Goal: Complete application form: Complete application form

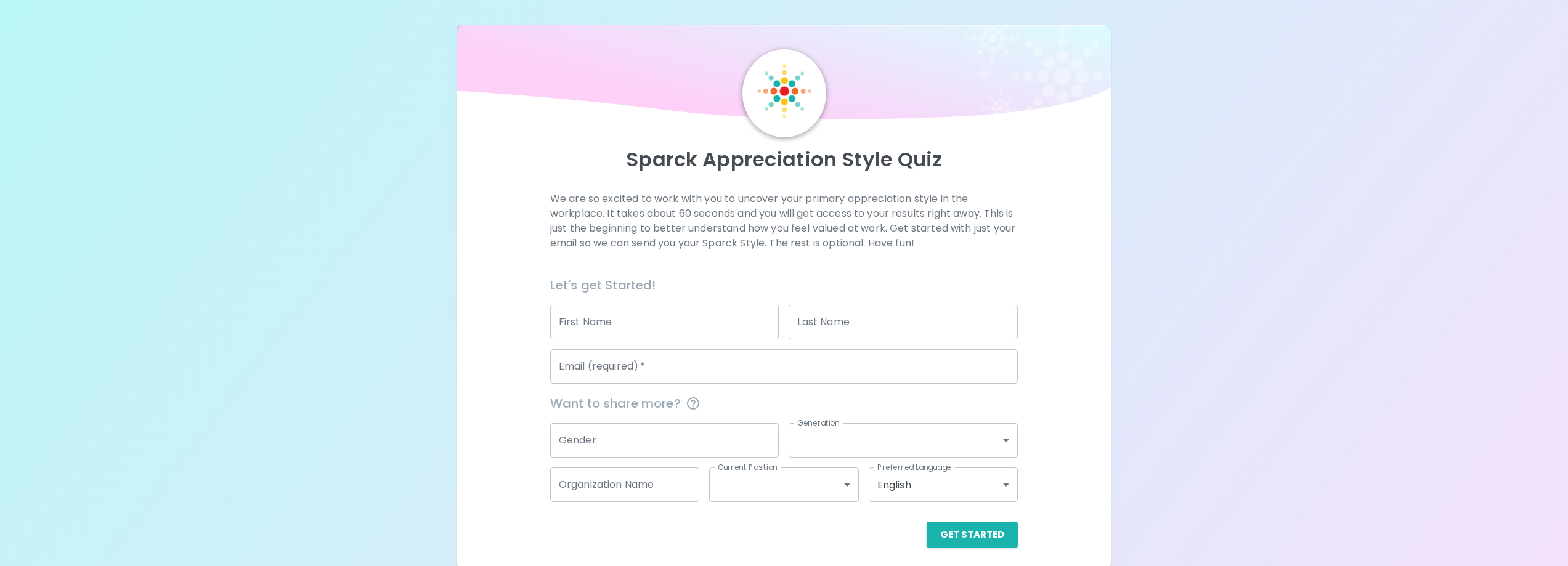
scroll to position [6, 0]
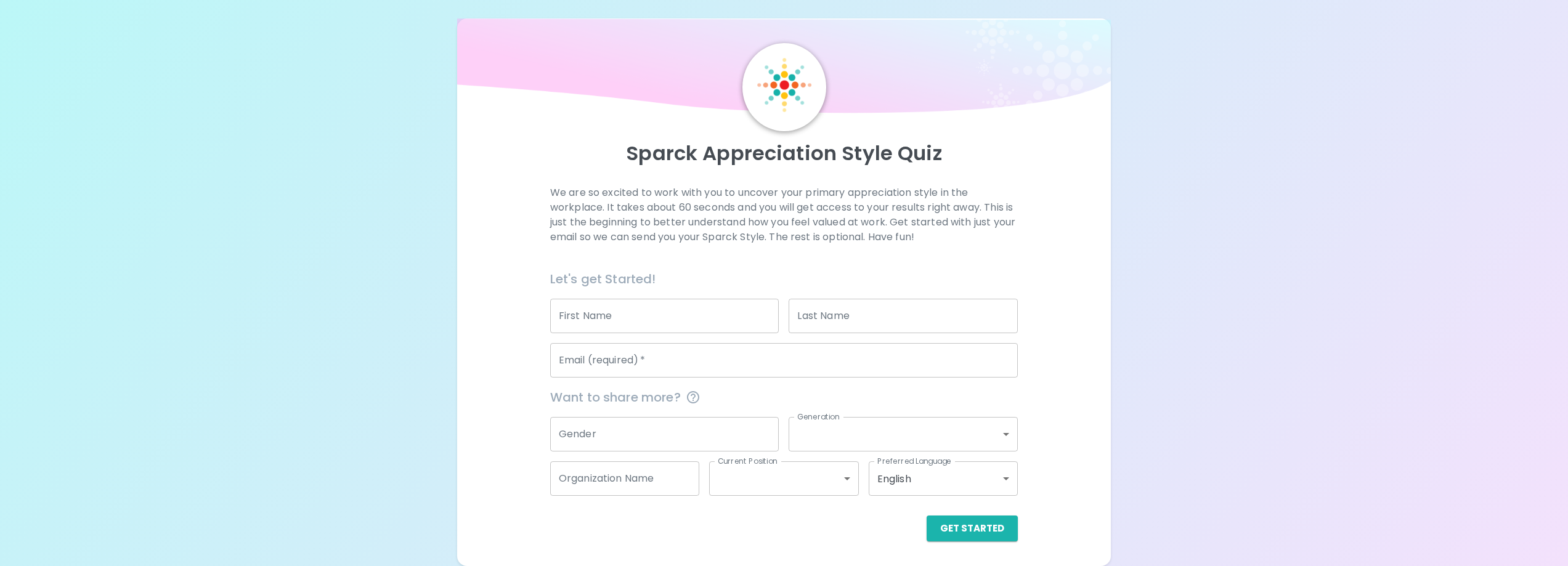
click at [600, 318] on input "First Name" at bounding box center [664, 317] width 229 height 35
type input "Dr. Nana"
type input "[PERSON_NAME], M.D."
type input "[EMAIL_ADDRESS][DOMAIN_NAME]"
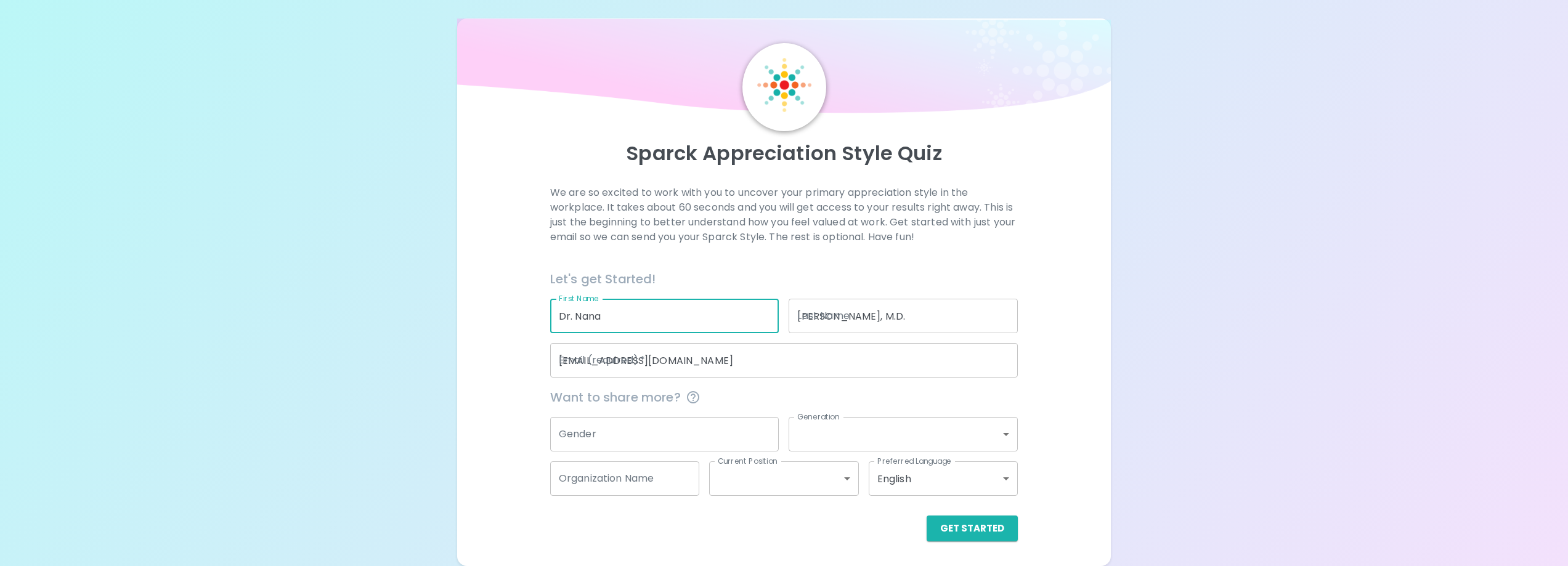
type input "[GEOGRAPHIC_DATA]"
click at [704, 437] on input "Gender" at bounding box center [664, 434] width 229 height 35
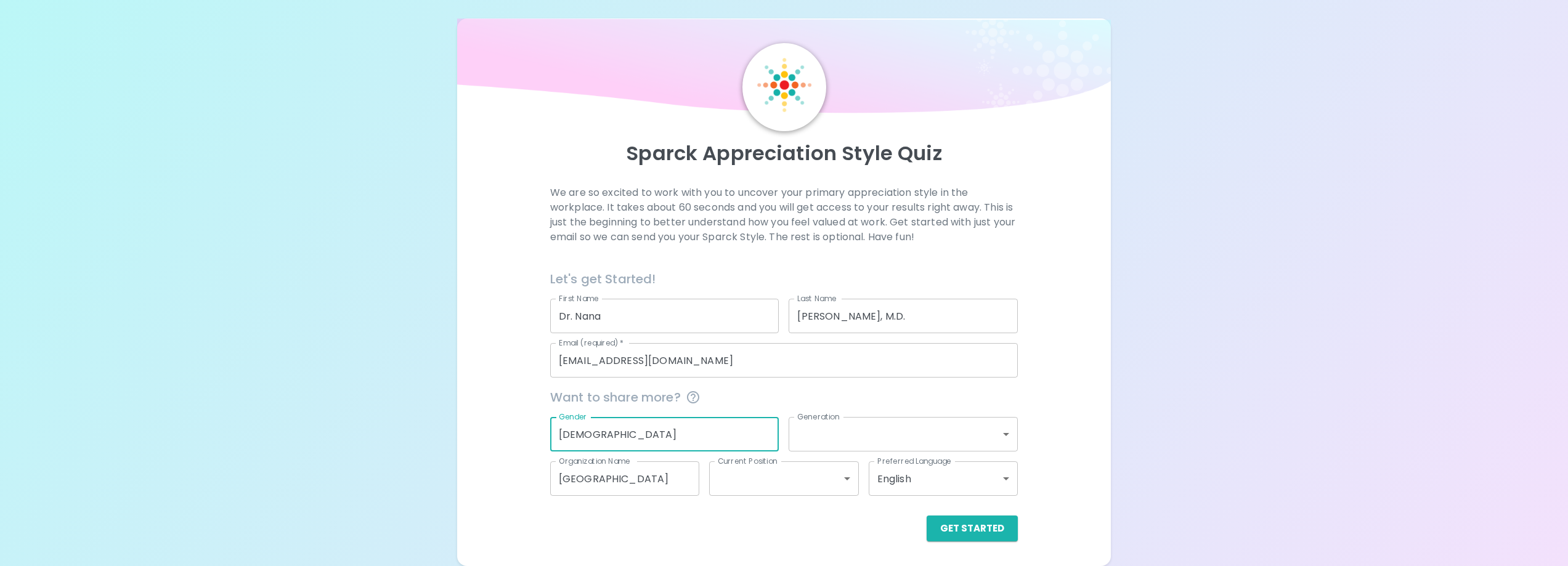
type input "Male"
click at [1005, 436] on body "Sparck Appreciation Style Quiz We are so excited to work with you to uncover yo…" at bounding box center [784, 280] width 1568 height 573
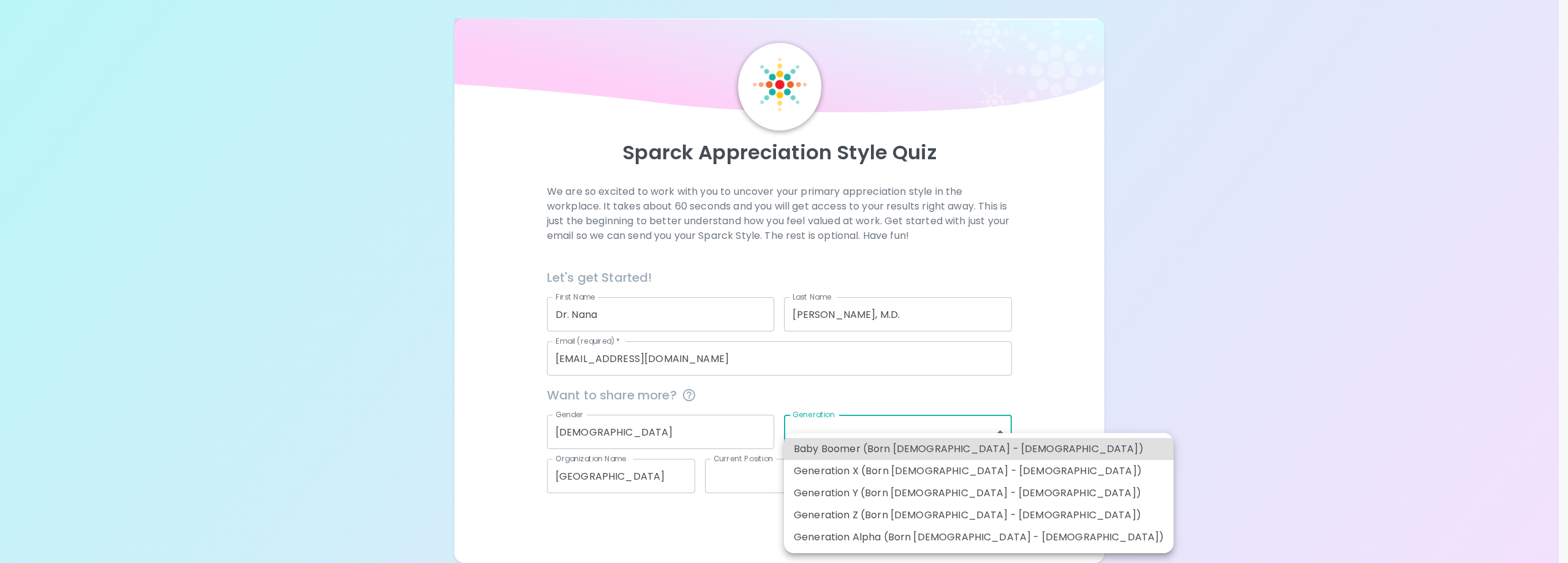
click at [927, 472] on li "Generation X (Born [DEMOGRAPHIC_DATA] - [DEMOGRAPHIC_DATA])" at bounding box center [979, 471] width 389 height 22
type input "generation_x"
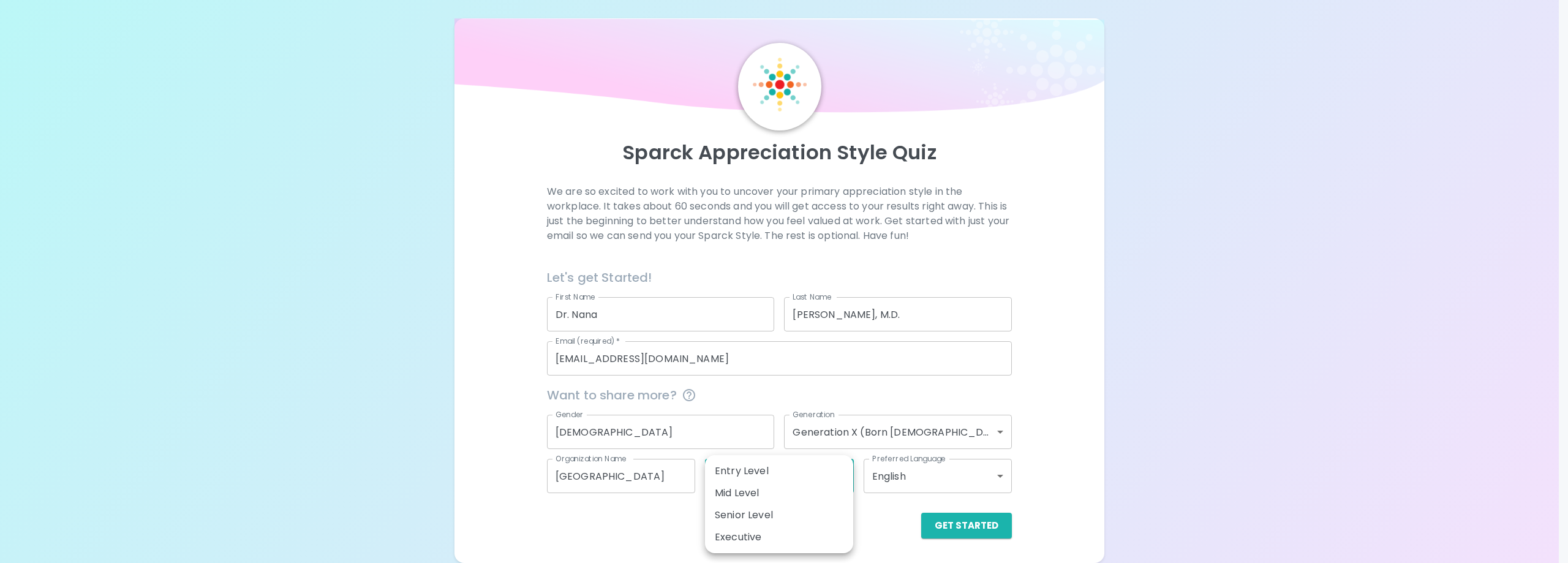
click at [815, 480] on body "Sparck Appreciation Style Quiz We are so excited to work with you to uncover yo…" at bounding box center [784, 278] width 1568 height 570
click at [795, 507] on li "Senior Level" at bounding box center [778, 515] width 148 height 22
type input "senior_level"
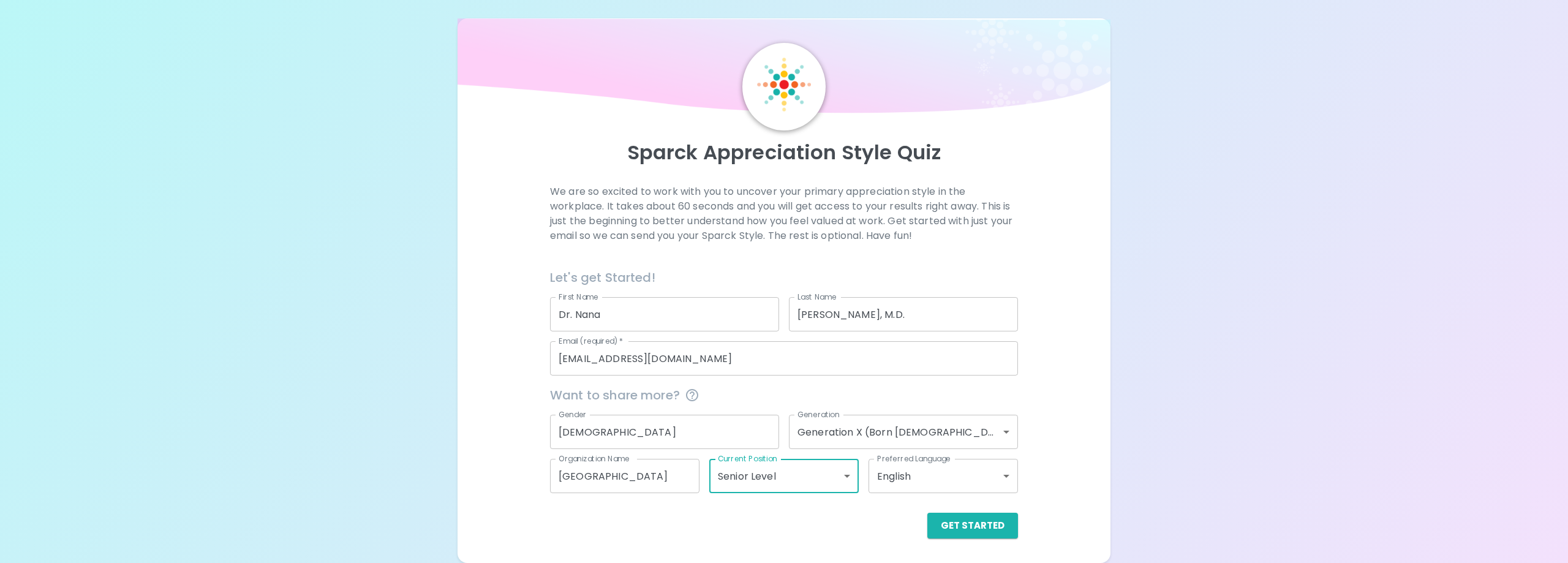
click at [958, 486] on body "Sparck Appreciation Style Quiz We are so excited to work with you to uncover yo…" at bounding box center [784, 278] width 1568 height 570
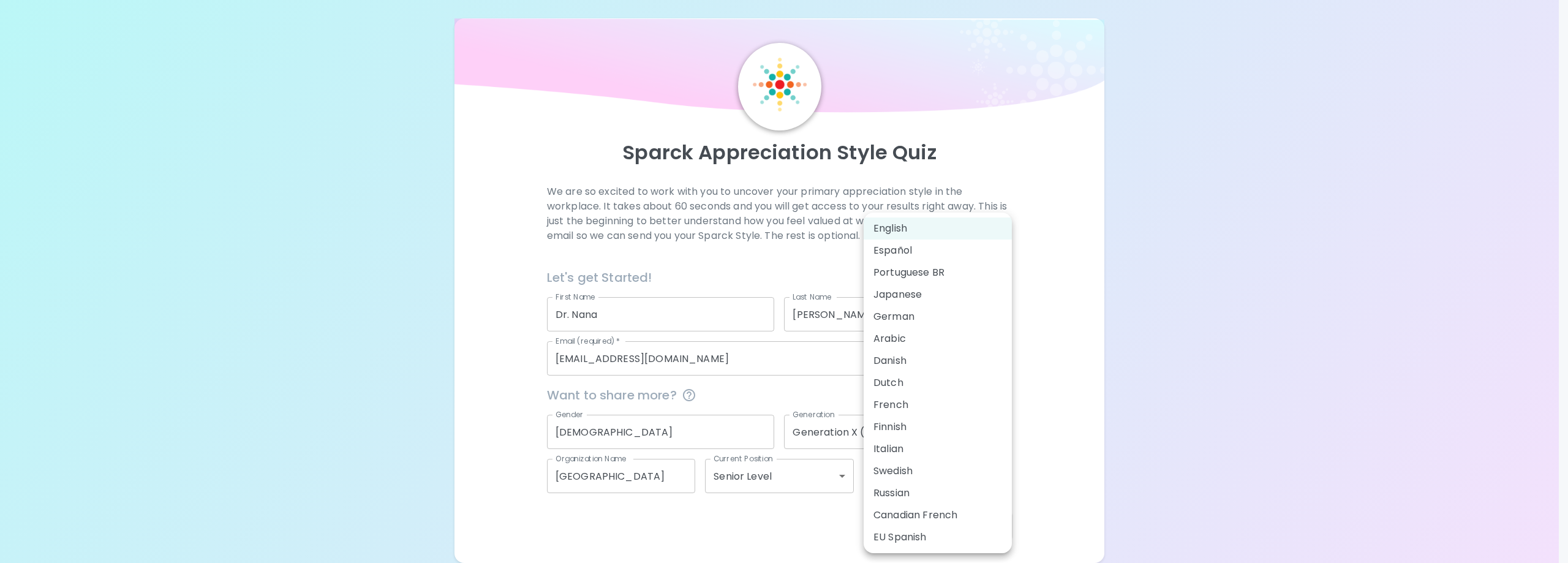
click at [1052, 428] on div at bounding box center [784, 281] width 1568 height 563
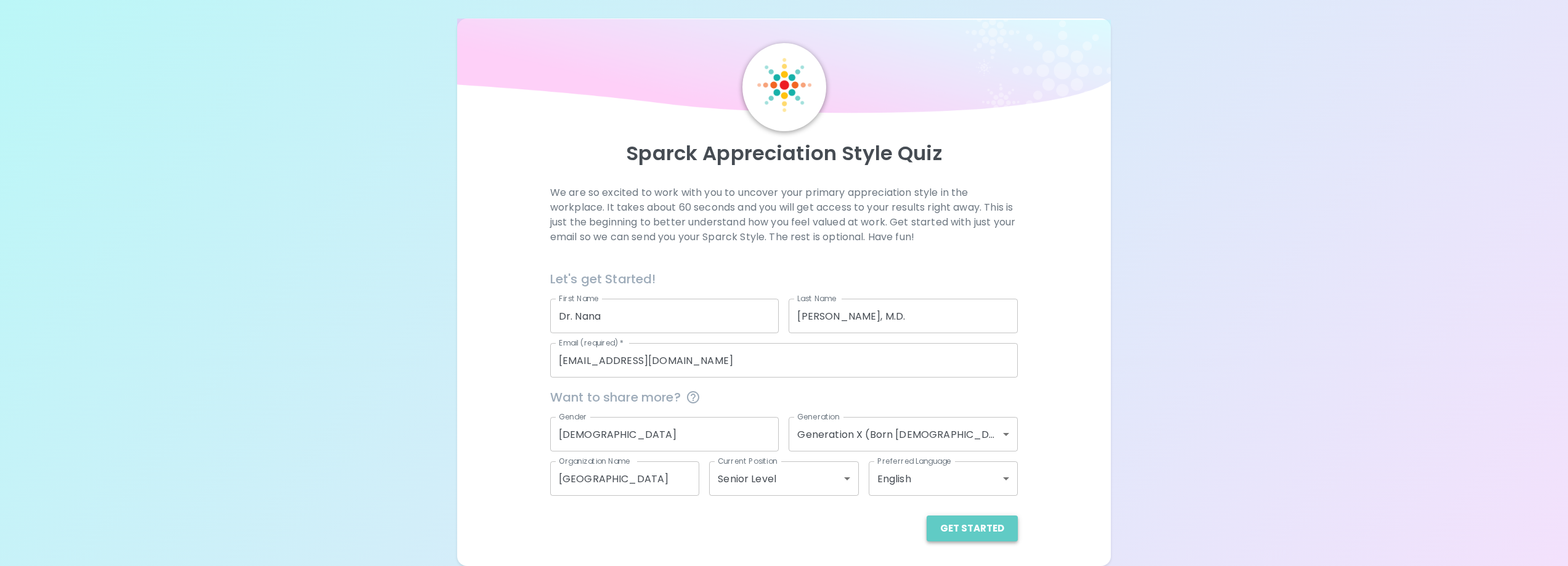
click at [992, 517] on button "Get Started" at bounding box center [972, 529] width 92 height 26
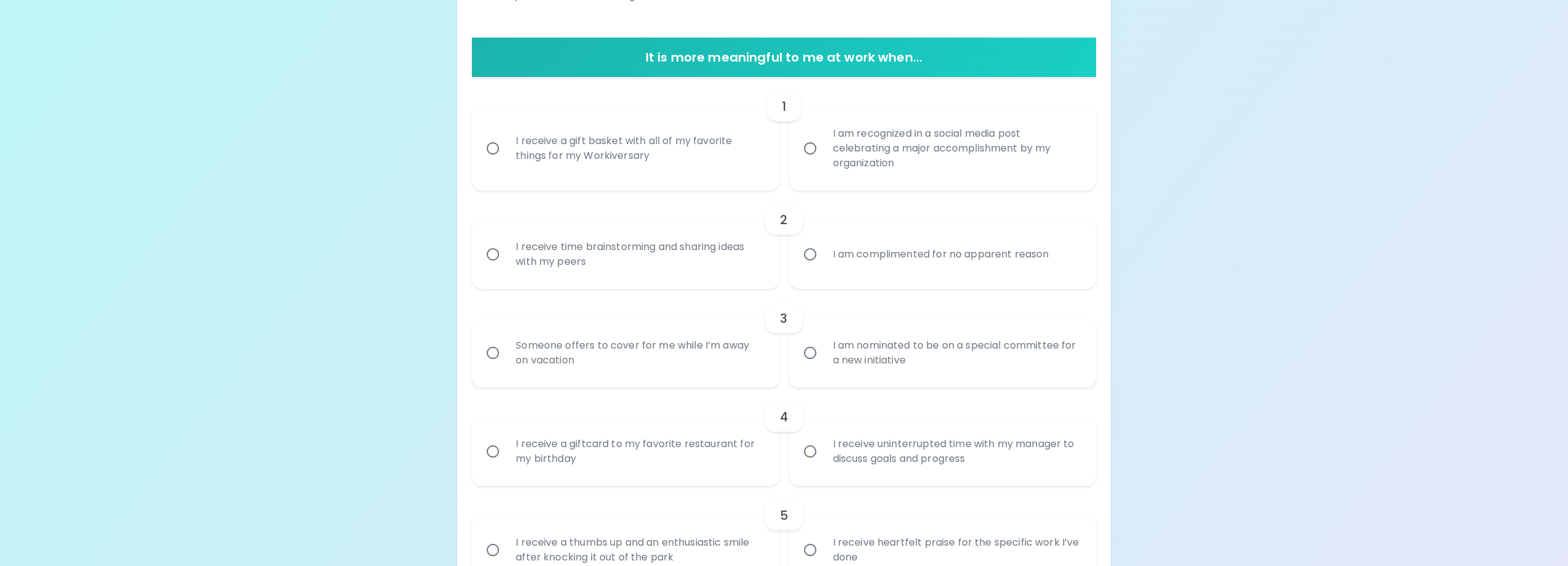
scroll to position [247, 0]
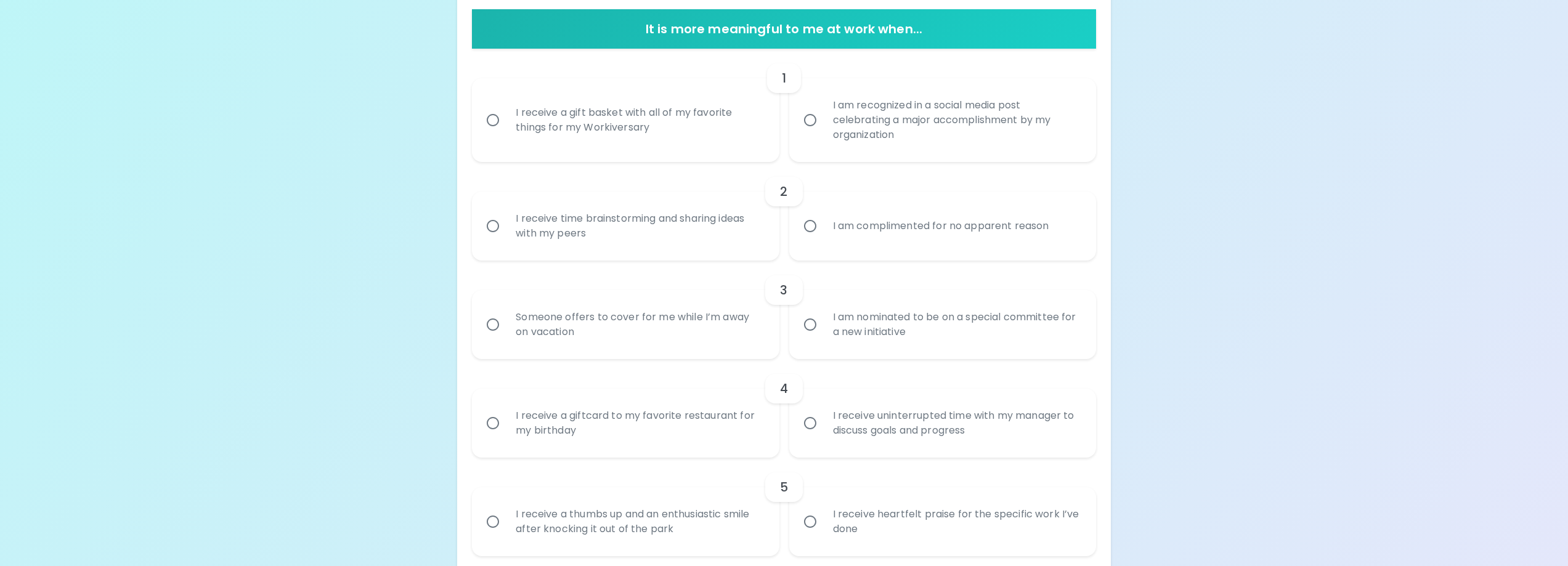
click at [492, 419] on input "I receive a giftcard to my favorite restaurant for my birthday" at bounding box center [493, 424] width 26 height 26
radio input "true"
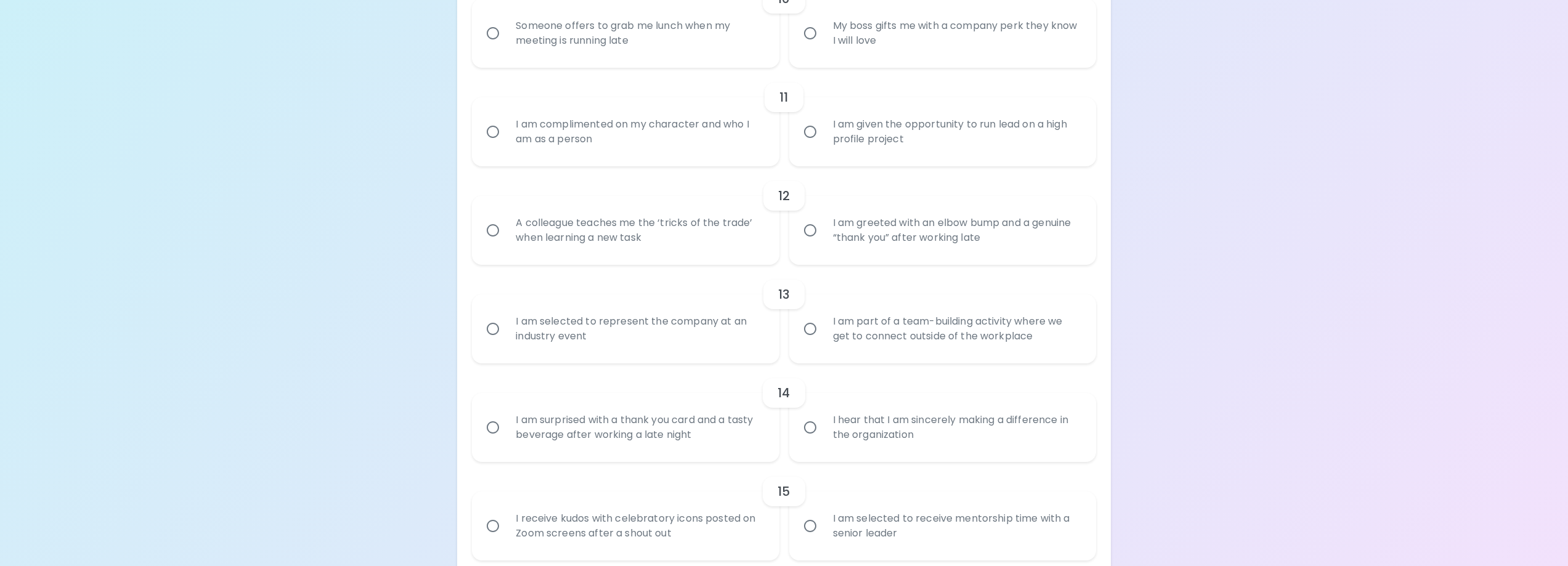
scroll to position [1283, 0]
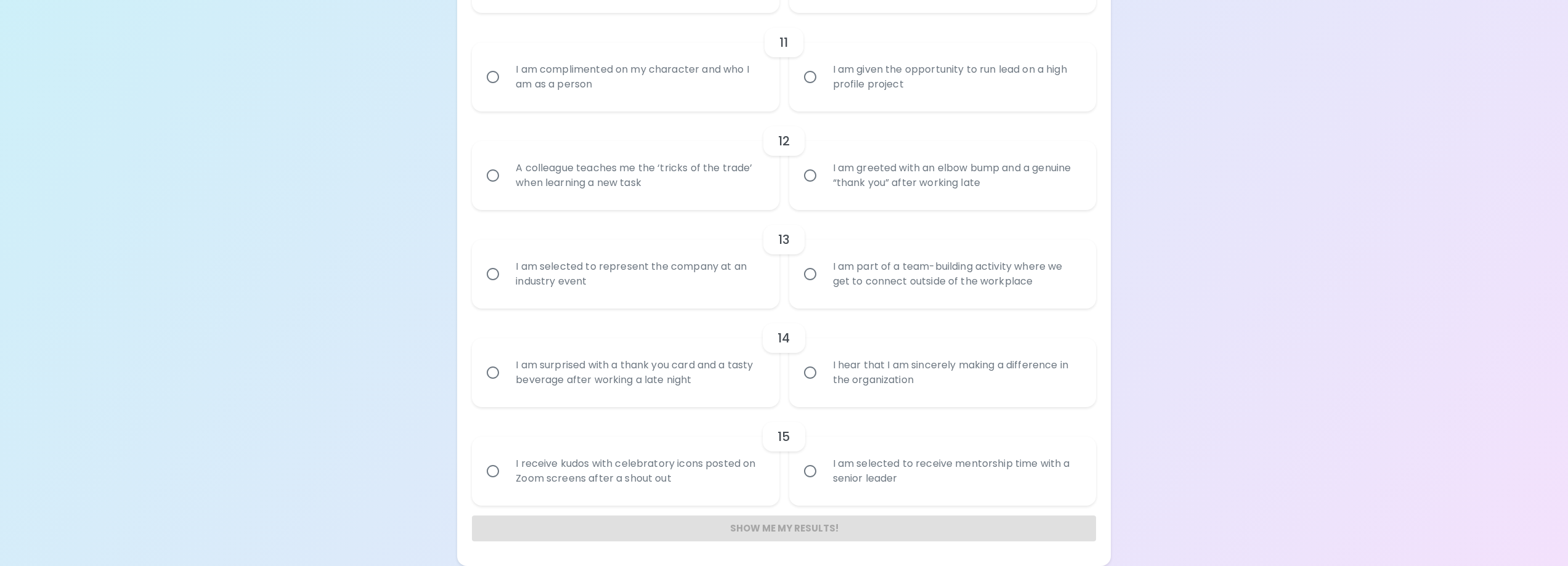
click at [838, 530] on div "Show me my results!" at bounding box center [783, 529] width 623 height 26
click at [818, 533] on div "Show me my results!" at bounding box center [783, 529] width 623 height 26
click at [818, 534] on div "Show me my results!" at bounding box center [783, 529] width 623 height 26
click at [953, 502] on label "I am selected to receive mentorship time with a senior leader" at bounding box center [936, 471] width 307 height 69
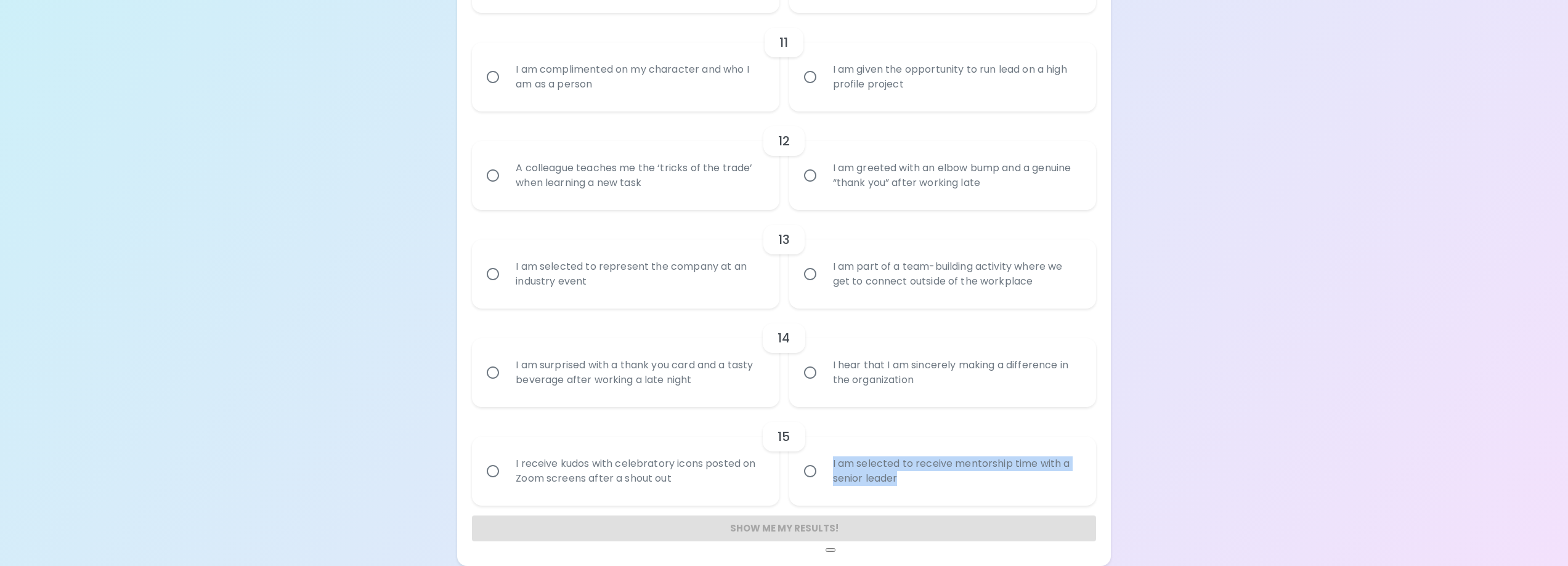
click at [823, 484] on input "I am selected to receive mentorship time with a senior leader" at bounding box center [811, 472] width 26 height 26
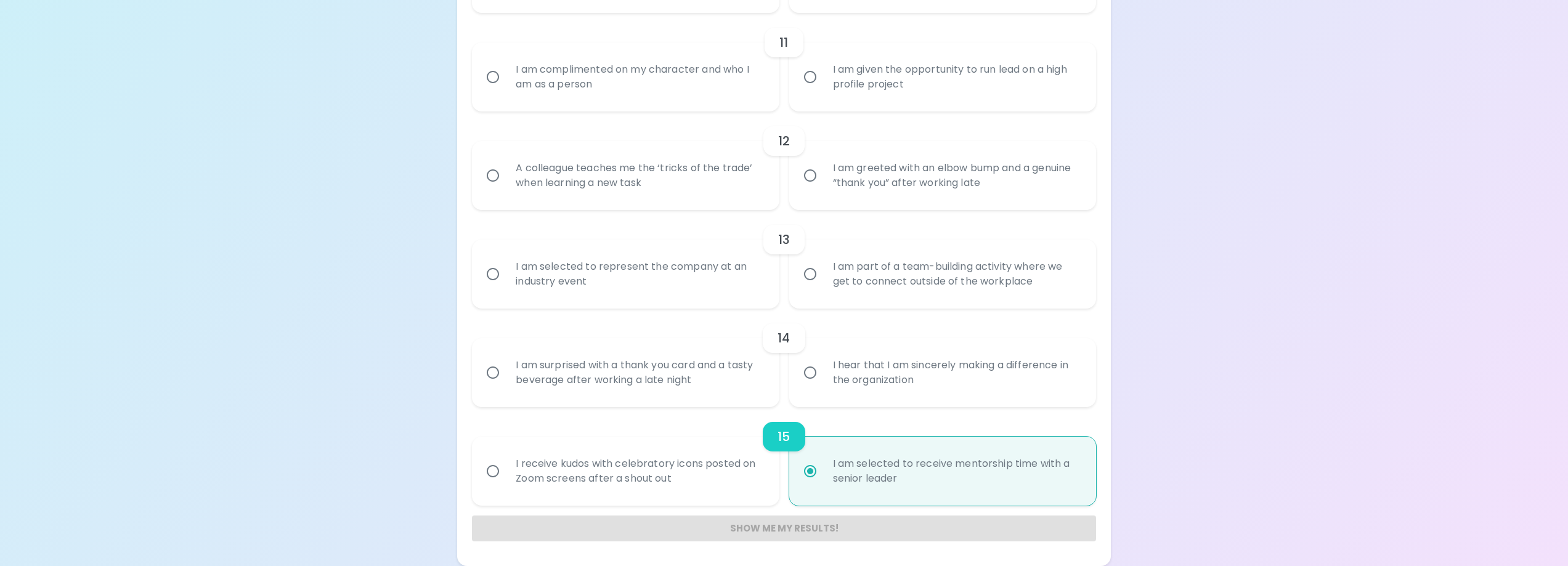
click at [812, 474] on input "I am selected to receive mentorship time with a senior leader" at bounding box center [811, 472] width 26 height 26
radio input "true"
drag, startPoint x: 772, startPoint y: 445, endPoint x: 779, endPoint y: 445, distance: 7.0
click at [772, 445] on div "15" at bounding box center [784, 437] width 42 height 30
click at [813, 467] on input "I am selected to receive mentorship time with a senior leader" at bounding box center [811, 472] width 26 height 26
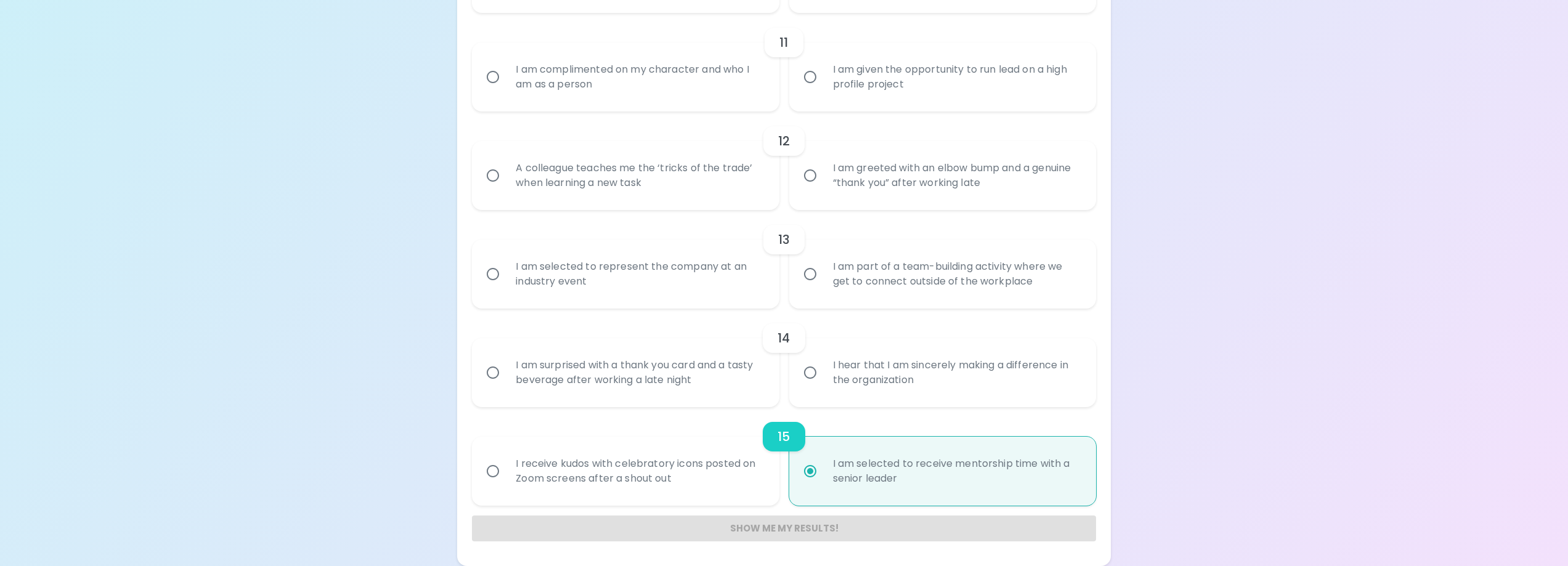
click at [802, 467] on input "I am selected to receive mentorship time with a senior leader" at bounding box center [811, 472] width 26 height 26
click at [807, 467] on input "I am selected to receive mentorship time with a senior leader" at bounding box center [811, 472] width 26 height 26
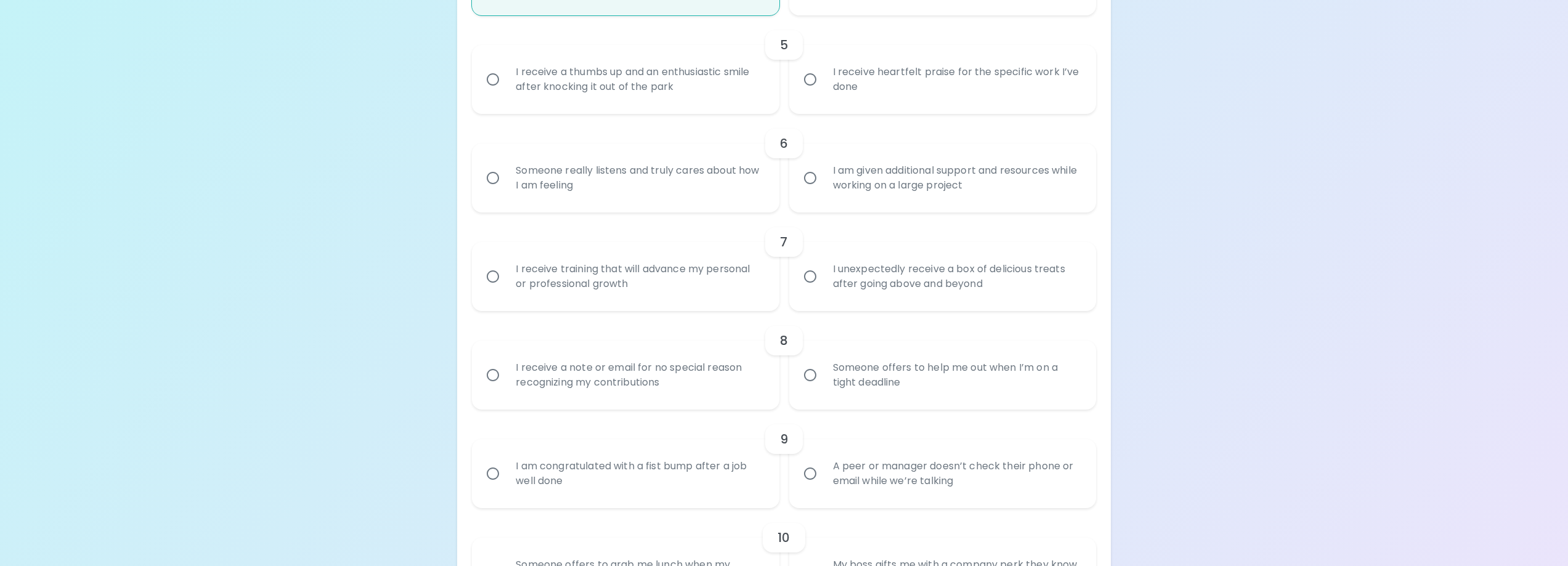
scroll to position [667, 0]
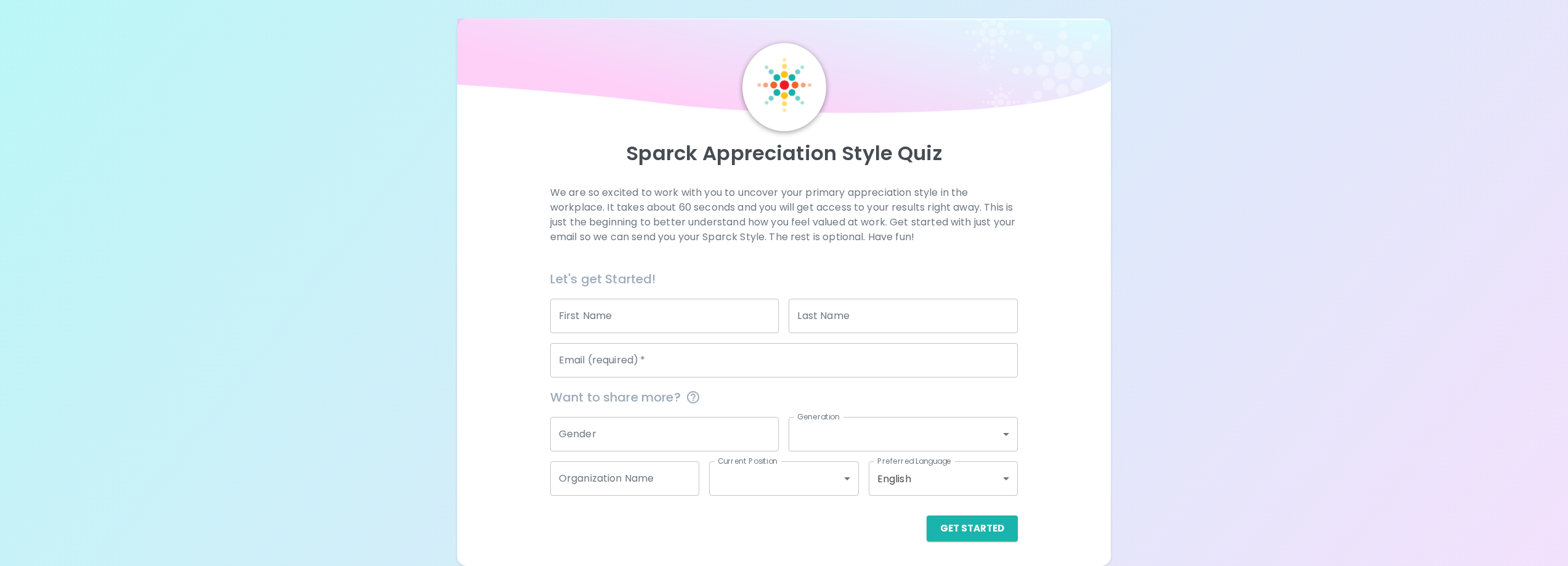
click at [652, 318] on input "First Name" at bounding box center [664, 317] width 229 height 35
type input "Dr. Nana"
type input "[PERSON_NAME], M.D."
type input "[EMAIL_ADDRESS][DOMAIN_NAME]"
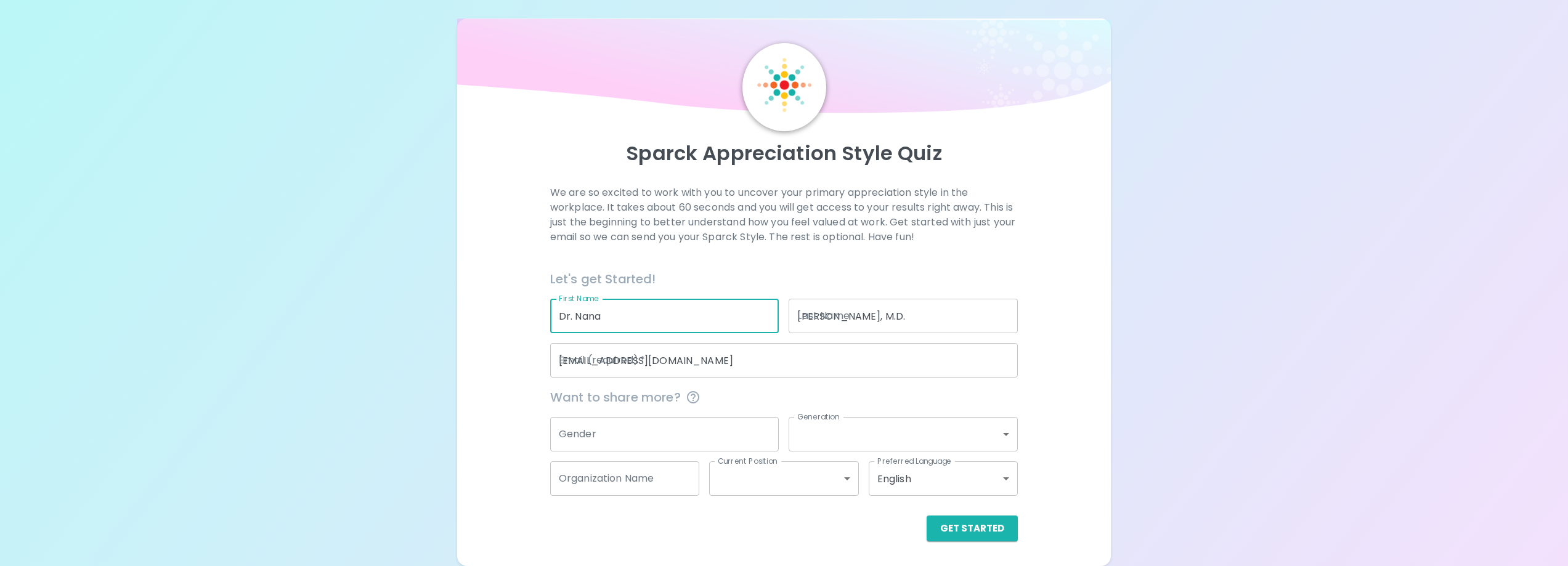
type input "[GEOGRAPHIC_DATA]"
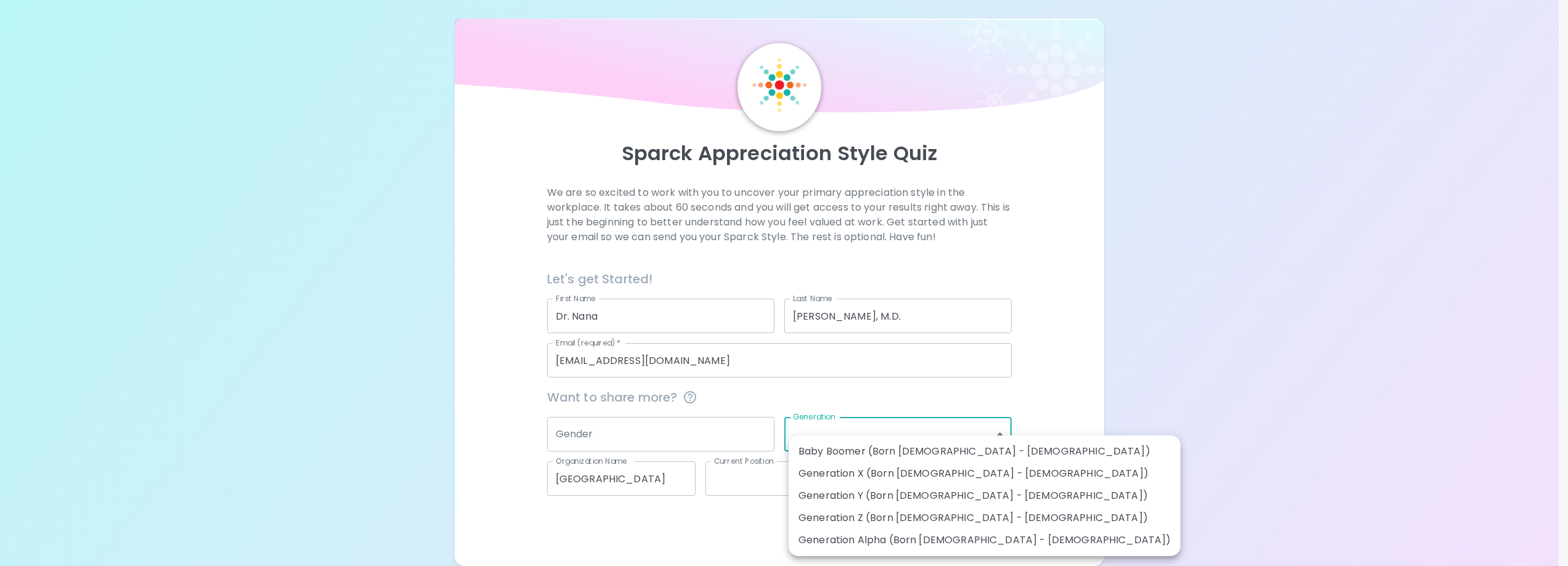
click at [882, 435] on body "Sparck Appreciation Style Quiz We are so excited to work with you to uncover yo…" at bounding box center [784, 280] width 1568 height 573
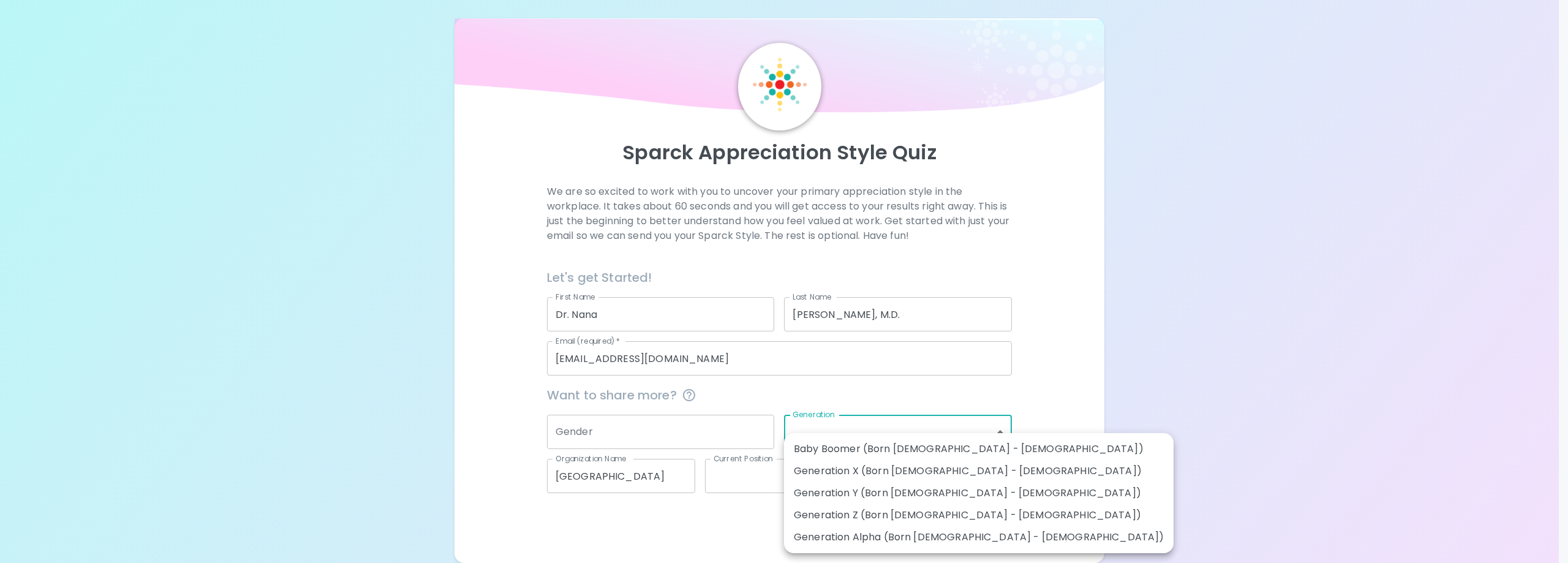
click at [874, 472] on li "Generation X (Born [DEMOGRAPHIC_DATA] - [DEMOGRAPHIC_DATA])" at bounding box center [979, 471] width 389 height 22
type input "generation_x"
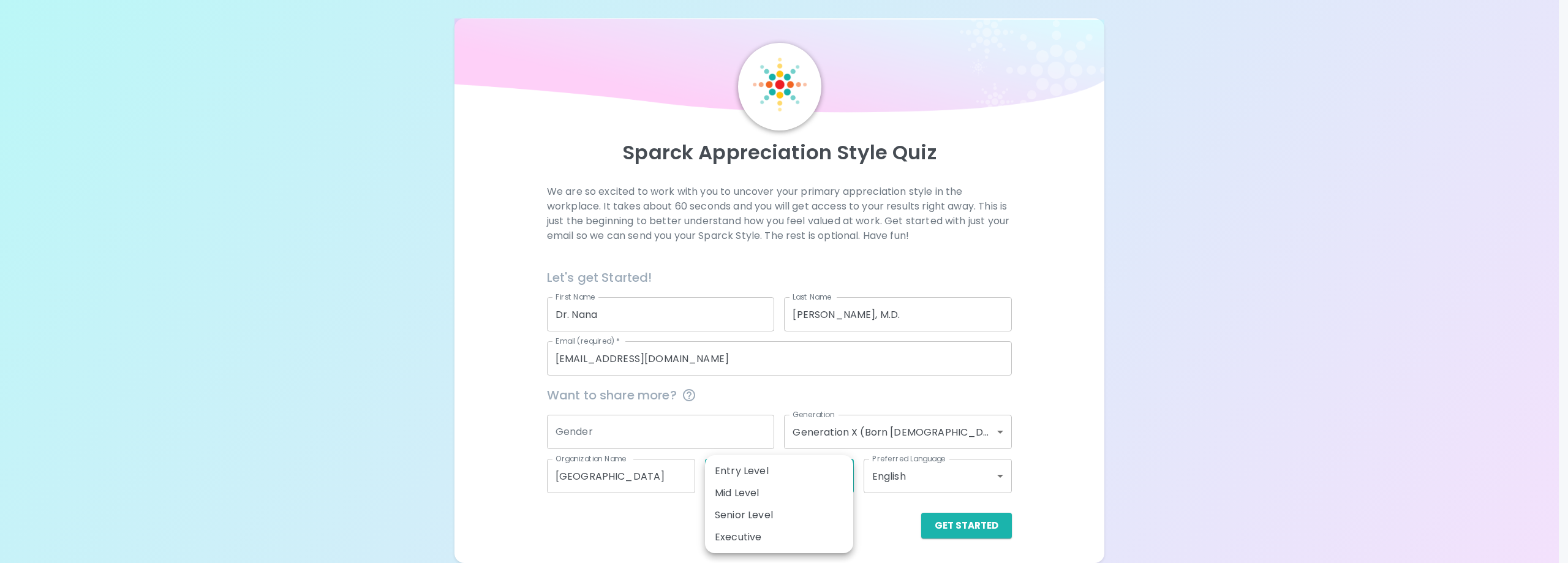
click at [847, 477] on body "Sparck Appreciation Style Quiz We are so excited to work with you to uncover yo…" at bounding box center [784, 278] width 1568 height 570
click at [770, 515] on li "Senior Level" at bounding box center [778, 515] width 148 height 22
type input "senior_level"
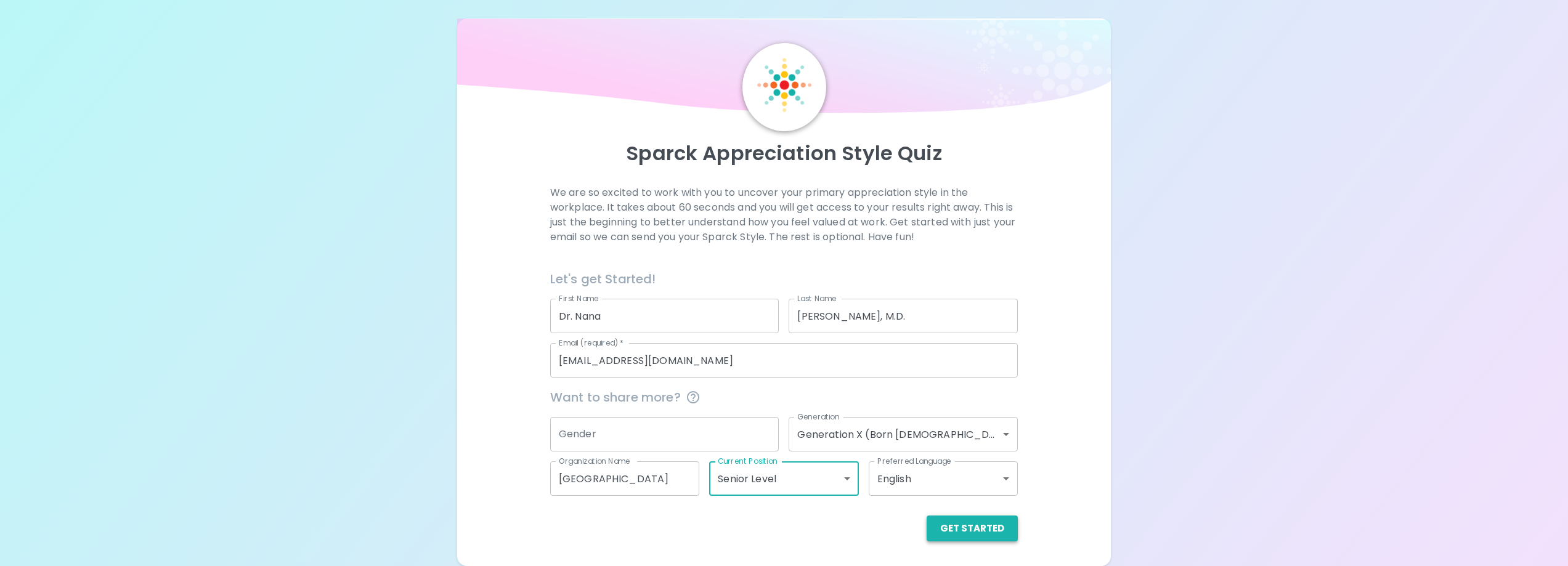
click at [985, 535] on button "Get Started" at bounding box center [972, 529] width 92 height 26
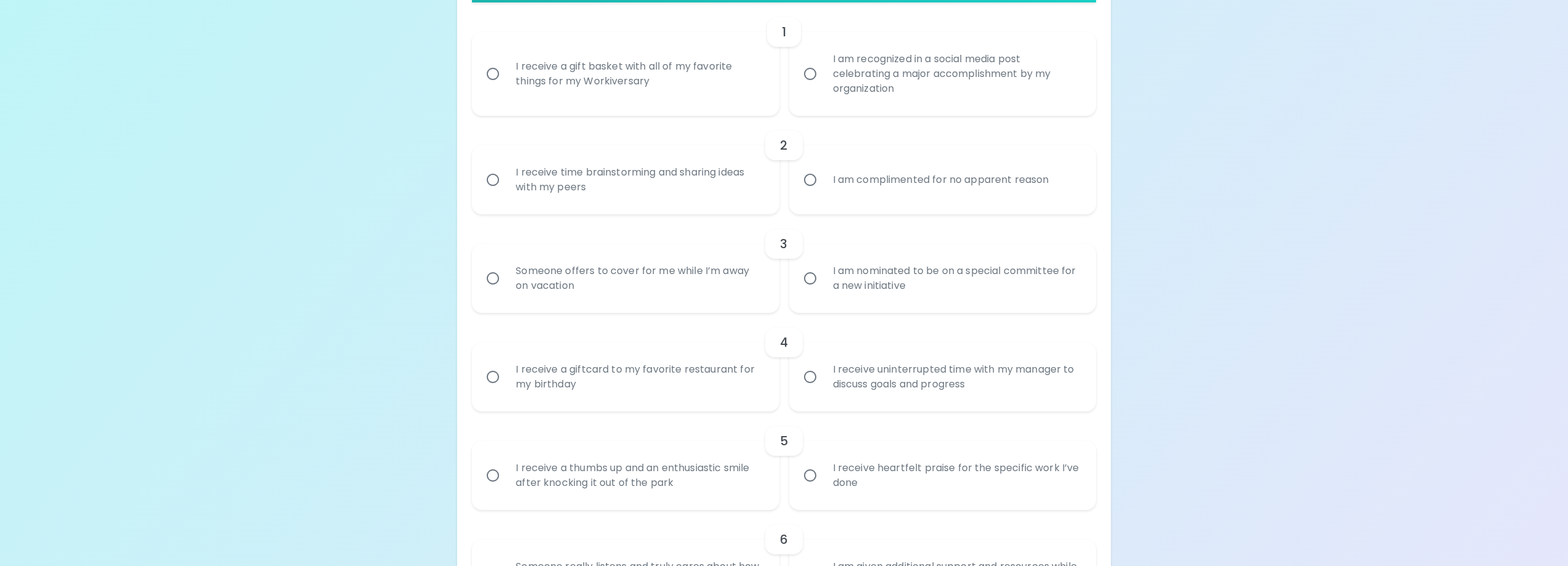
scroll to position [314, 0]
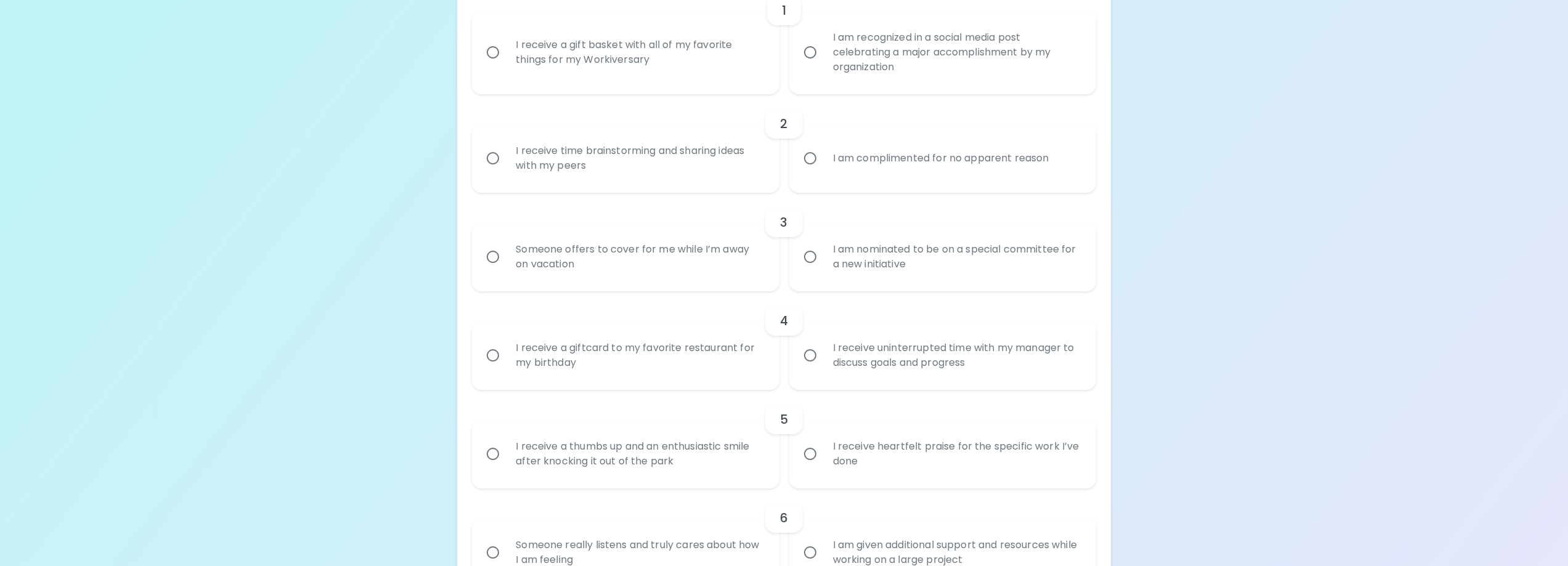
click at [497, 358] on input "I receive a giftcard to my favorite restaurant for my birthday" at bounding box center [493, 356] width 26 height 26
radio input "true"
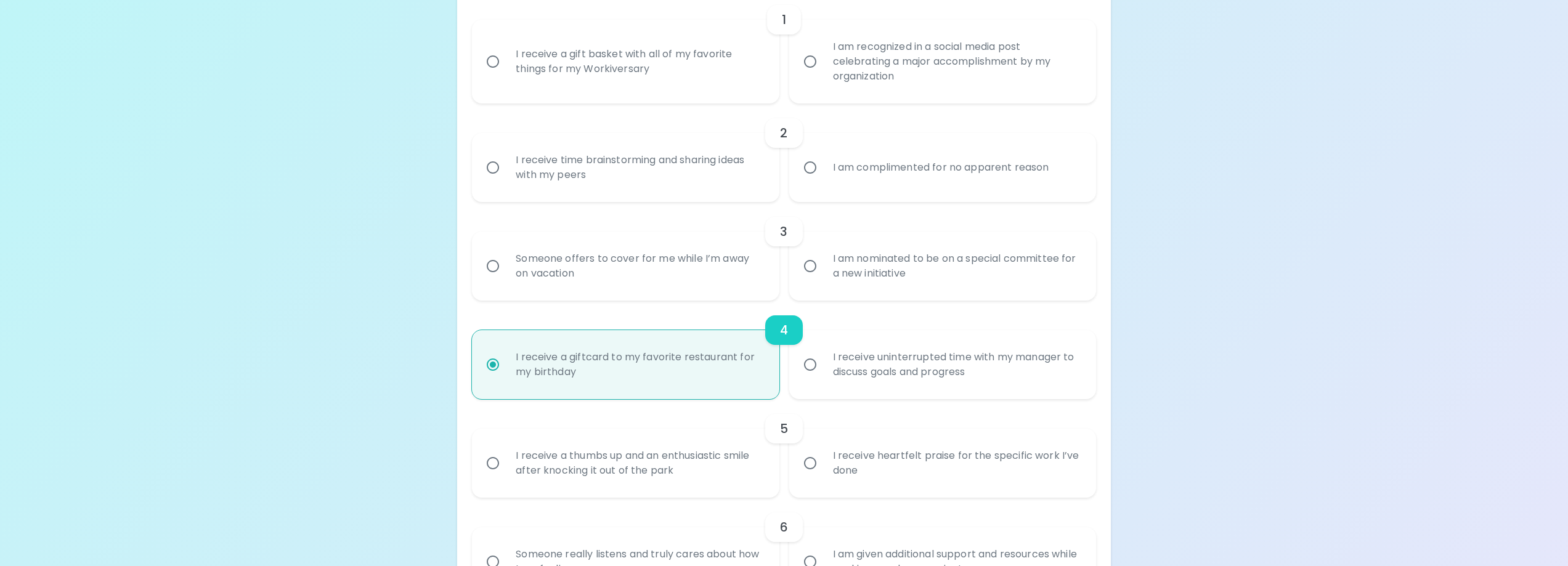
scroll to position [297, 0]
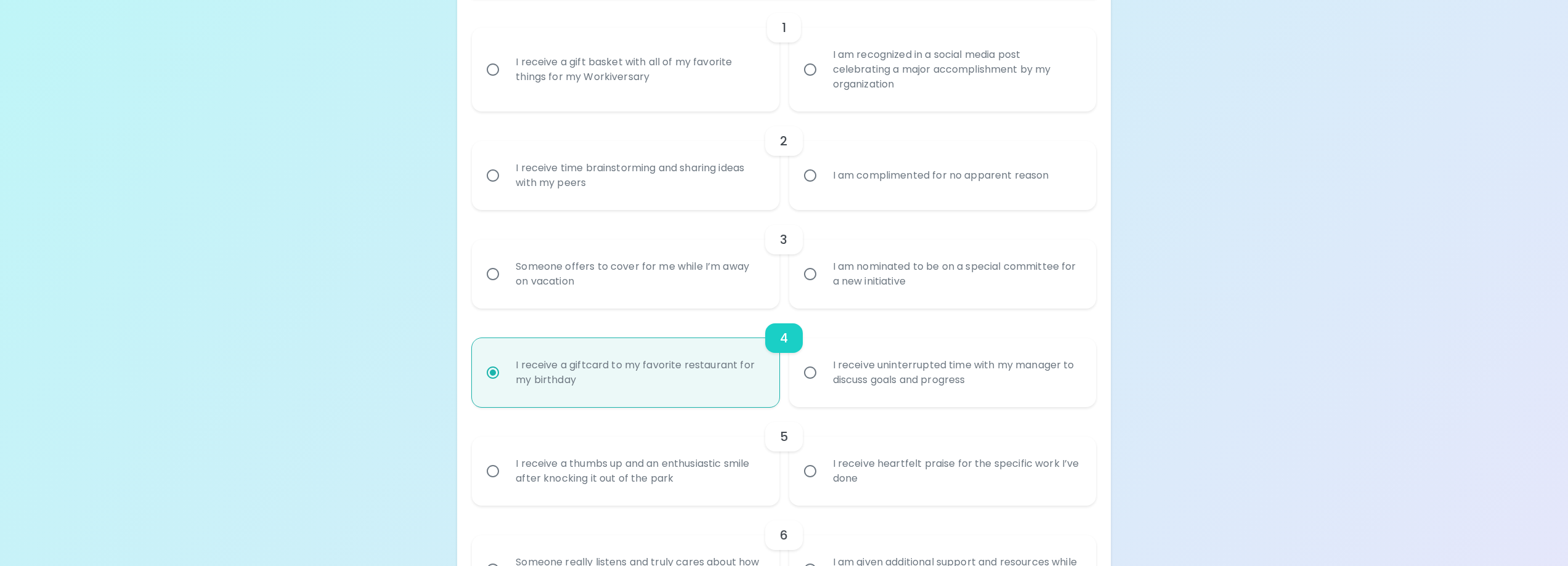
click at [485, 269] on input "Someone offers to cover for me while I’m away on vacation" at bounding box center [493, 275] width 26 height 26
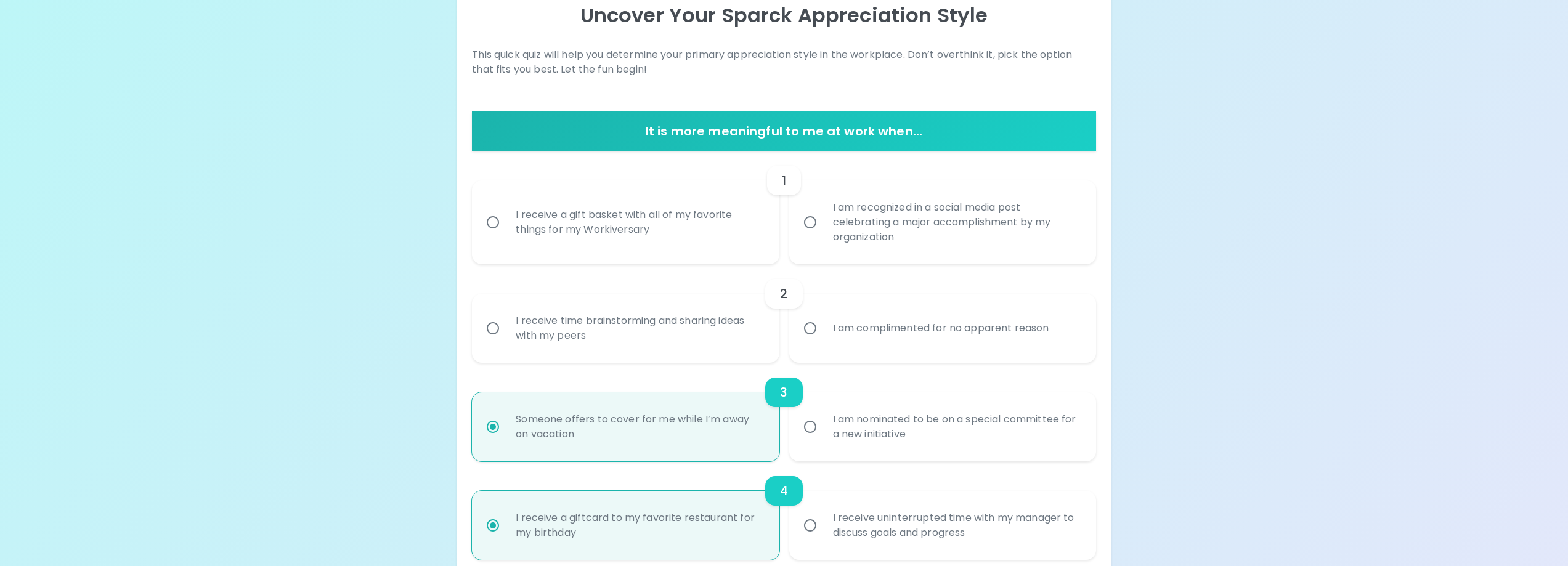
scroll to position [185, 0]
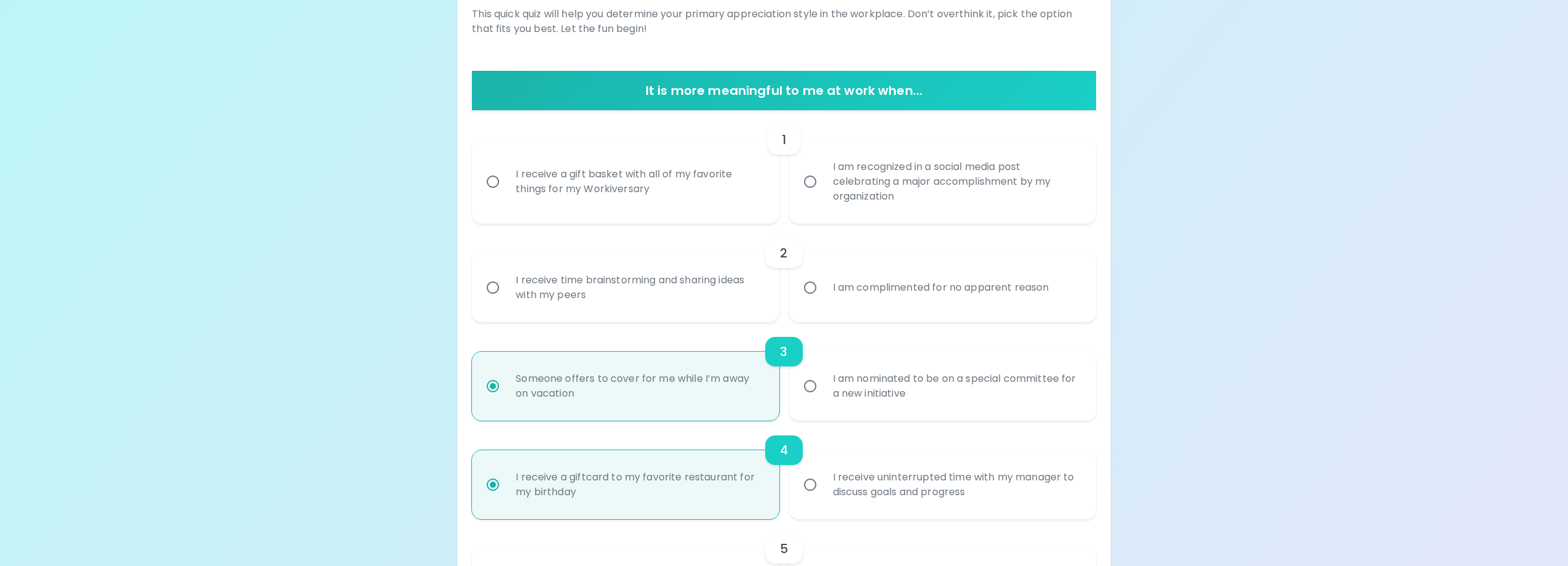
radio input "false"
click at [486, 488] on input "I receive a giftcard to my favorite restaurant for my birthday" at bounding box center [493, 485] width 26 height 26
click at [491, 488] on input "I receive a giftcard to my favorite restaurant for my birthday" at bounding box center [493, 485] width 26 height 26
click at [491, 487] on input "I receive a giftcard to my favorite restaurant for my birthday" at bounding box center [493, 485] width 26 height 26
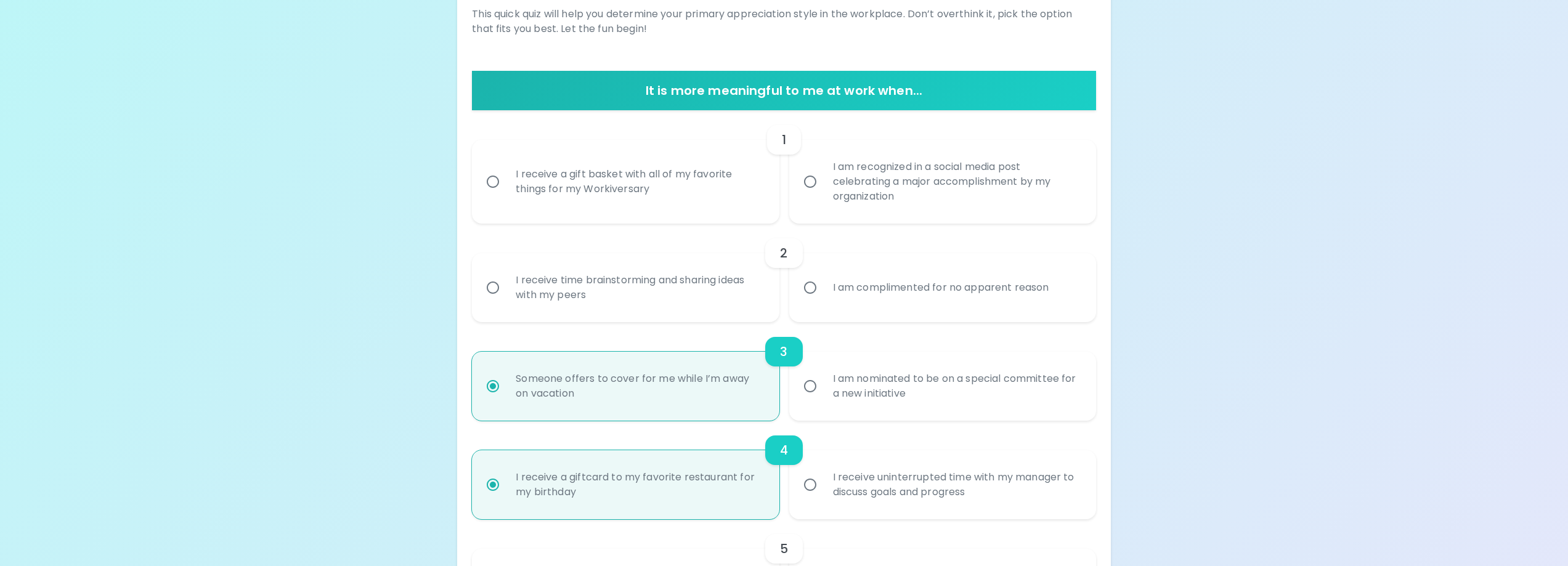
click at [491, 487] on input "I receive a giftcard to my favorite restaurant for my birthday" at bounding box center [493, 485] width 26 height 26
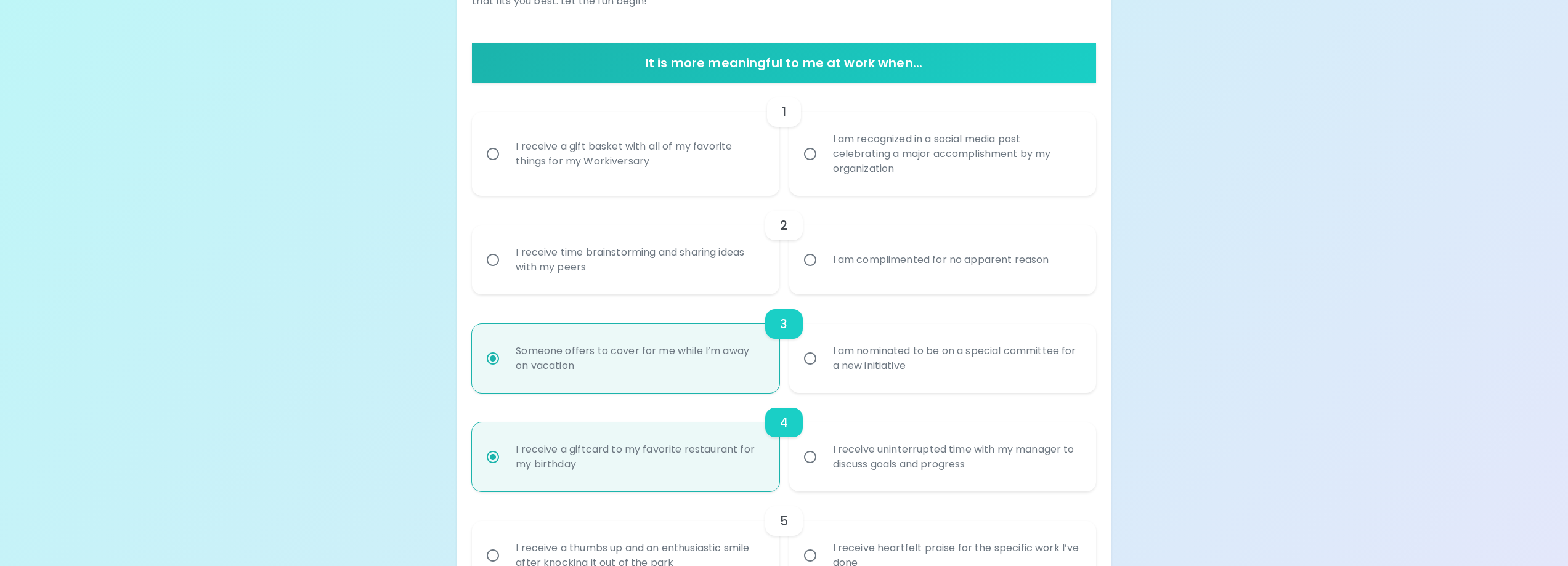
scroll to position [113, 0]
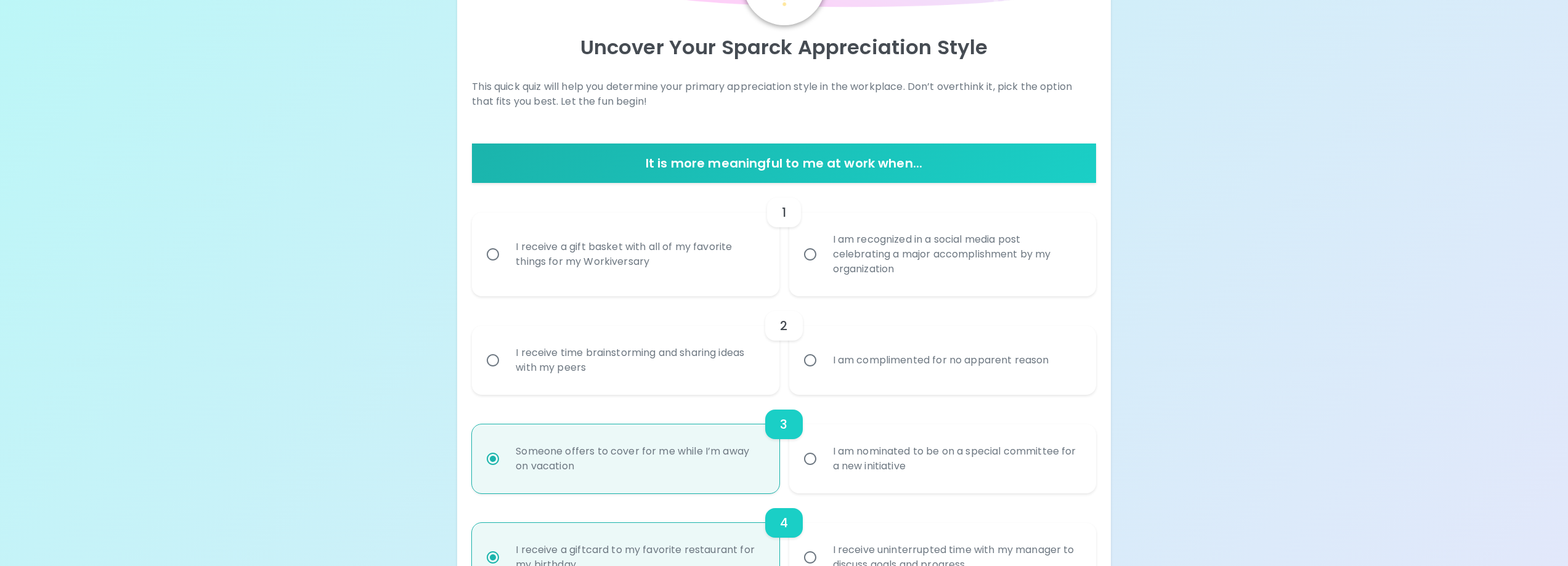
click at [782, 421] on h6 "3" at bounding box center [784, 425] width 7 height 20
click at [781, 421] on h6 "3" at bounding box center [784, 425] width 7 height 20
